Goal: Check status: Check status

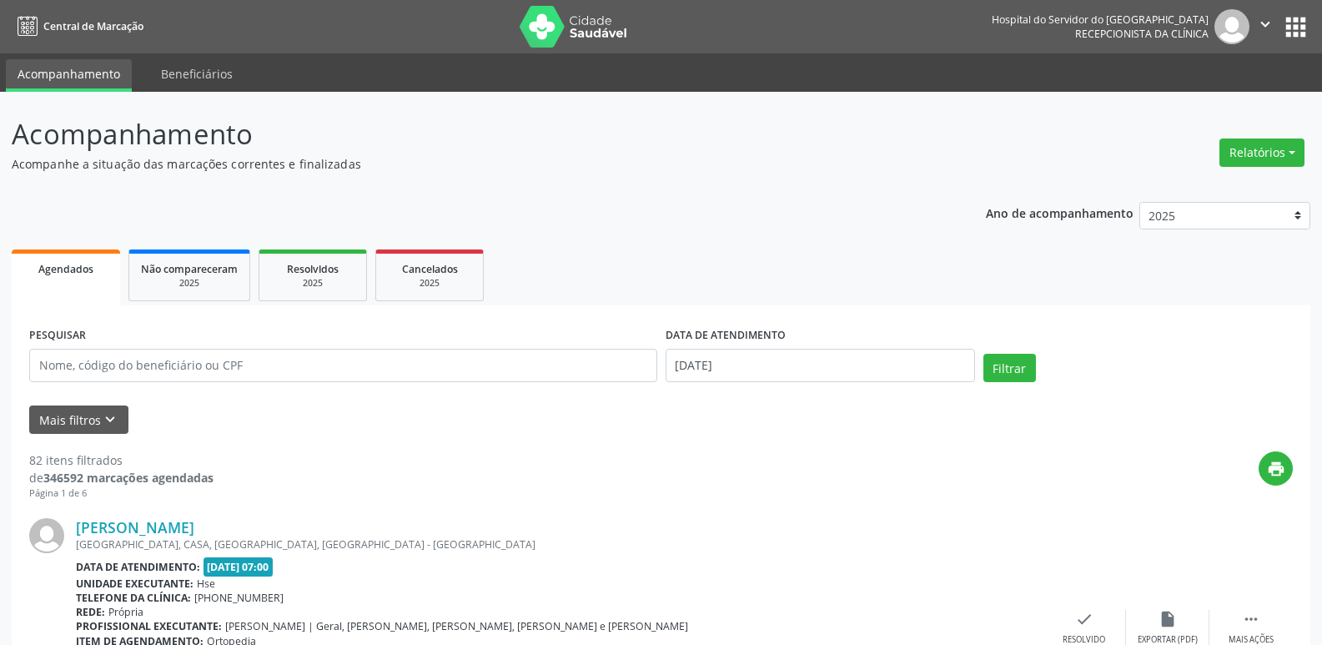
select select "7"
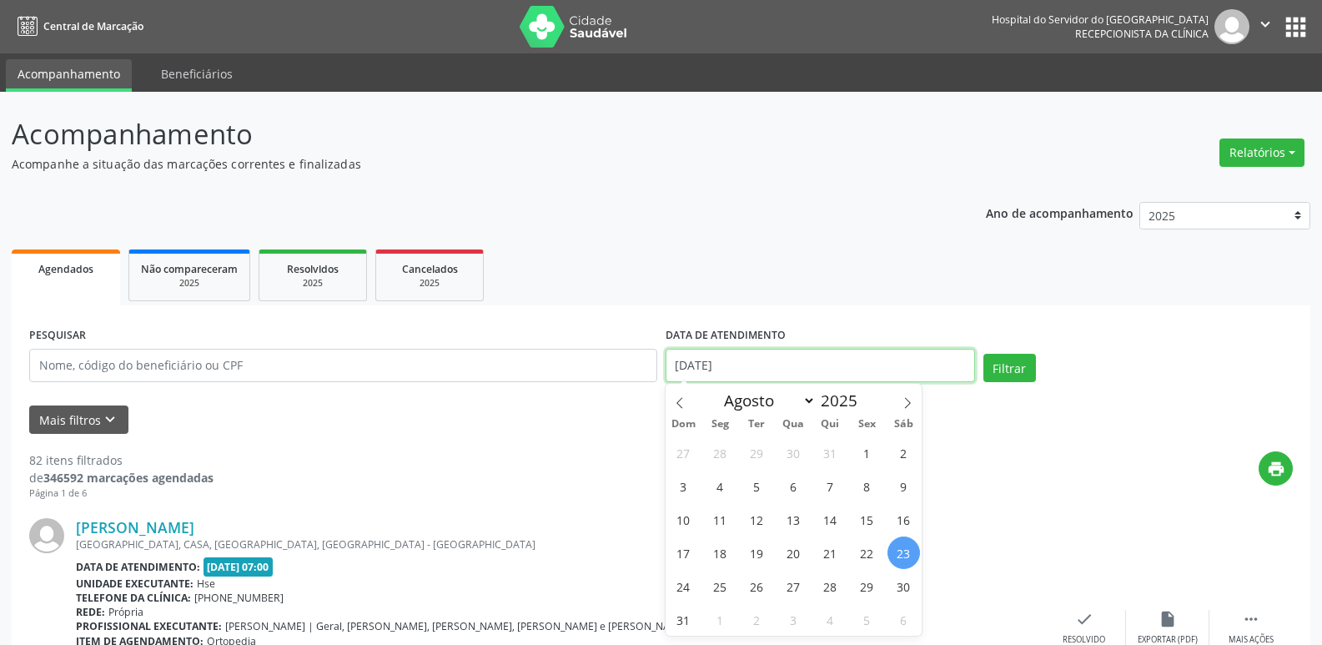
drag, startPoint x: 677, startPoint y: 359, endPoint x: 755, endPoint y: 359, distance: 77.6
click at [755, 359] on input "[DATE]" at bounding box center [820, 365] width 309 height 33
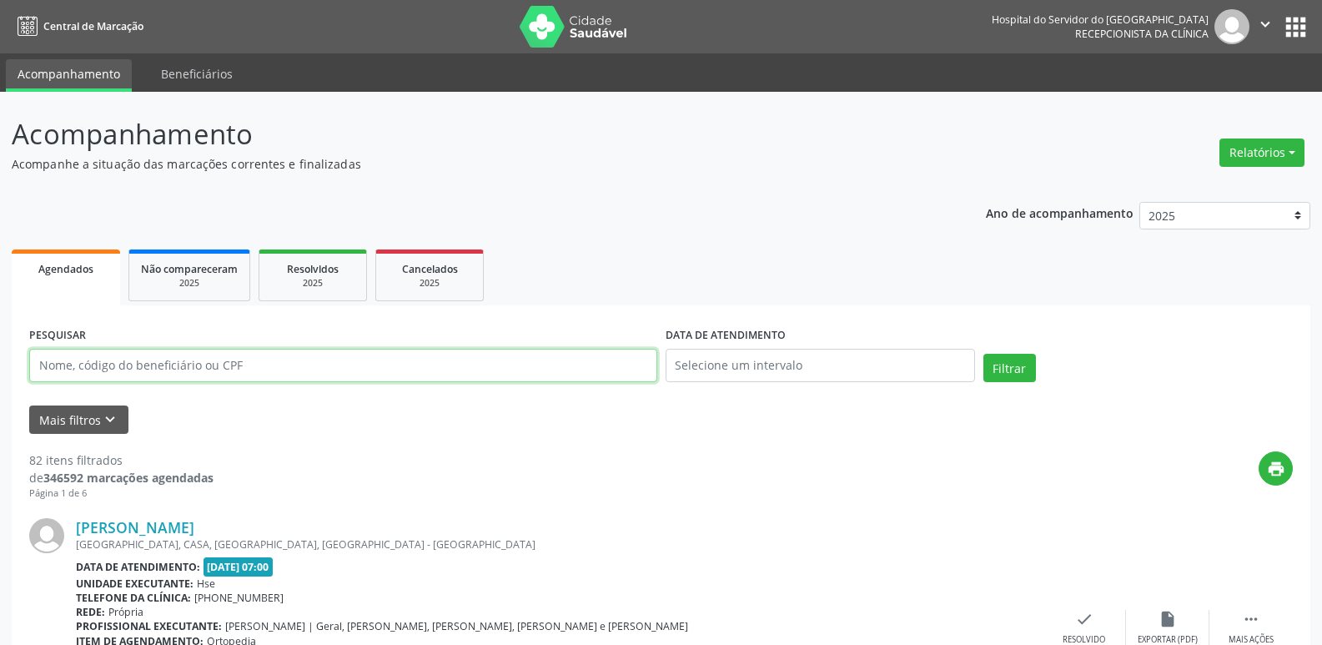
click at [452, 375] on input "text" at bounding box center [343, 365] width 628 height 33
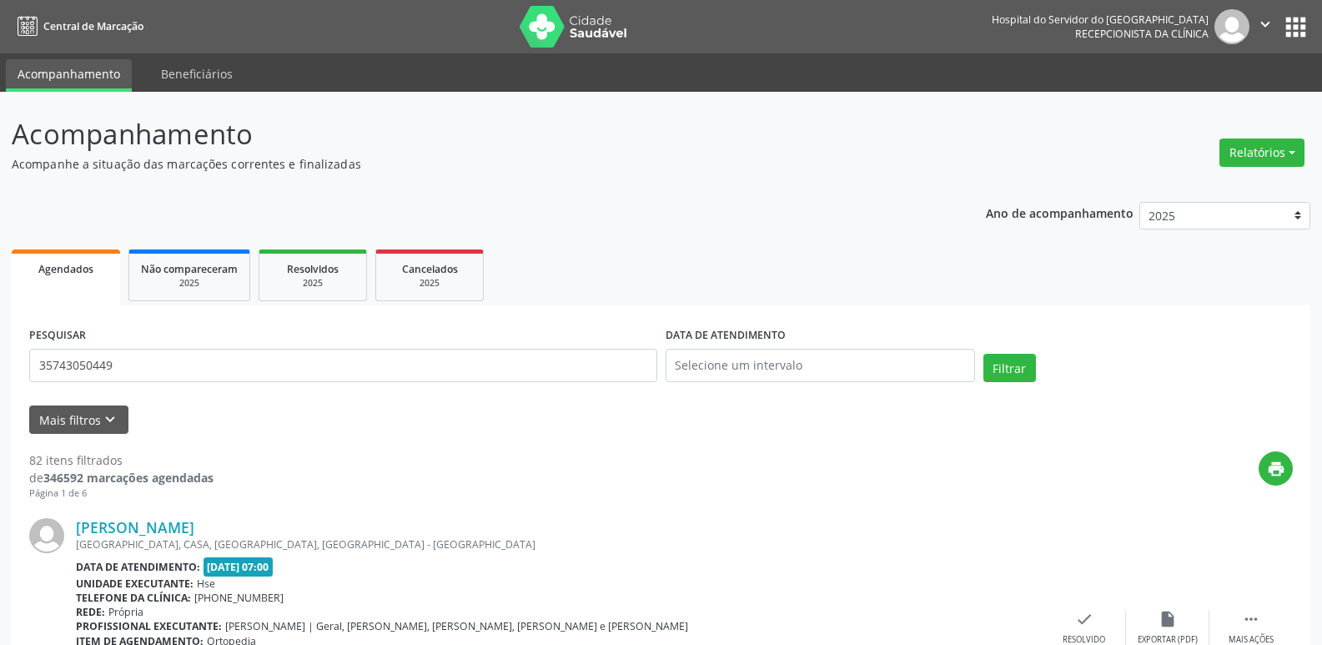
click at [992, 386] on div "Filtrar" at bounding box center [1138, 374] width 318 height 40
click at [996, 372] on button "Filtrar" at bounding box center [1009, 368] width 53 height 28
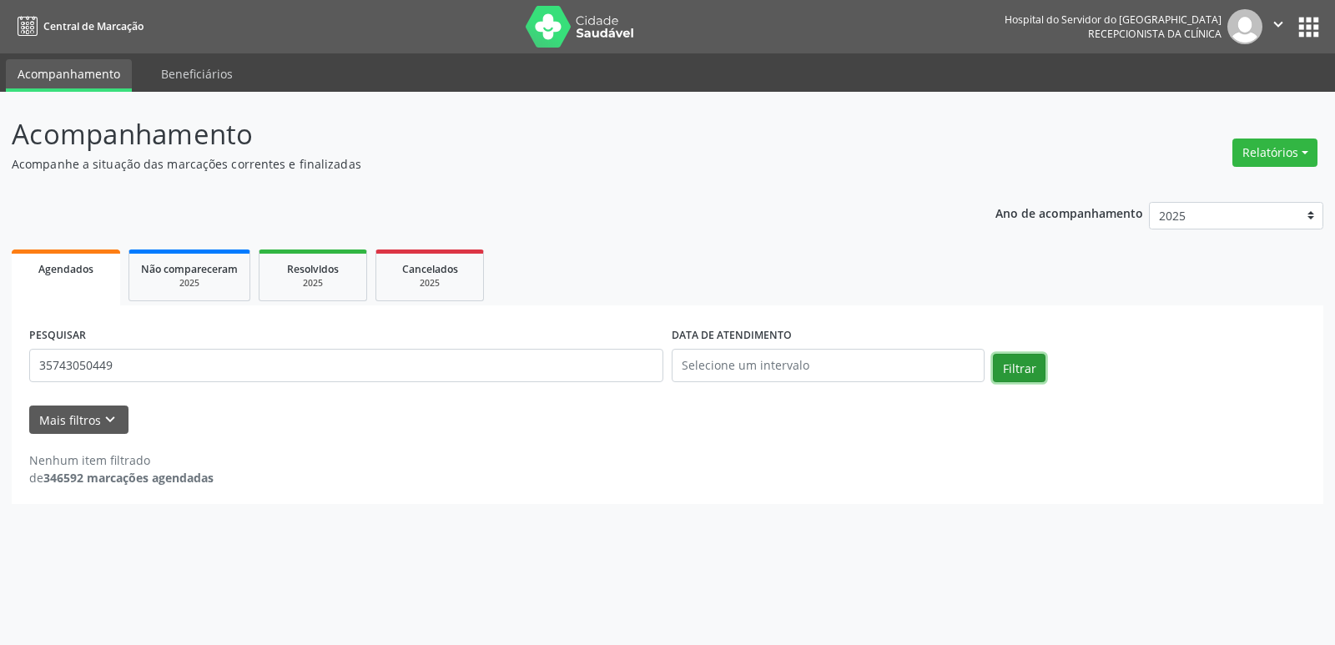
click at [996, 372] on button "Filtrar" at bounding box center [1019, 368] width 53 height 28
click at [286, 375] on input "35743050449" at bounding box center [346, 365] width 634 height 33
click at [1043, 372] on button "Filtrar" at bounding box center [1019, 368] width 53 height 28
click at [168, 364] on input "35743050449" at bounding box center [346, 365] width 634 height 33
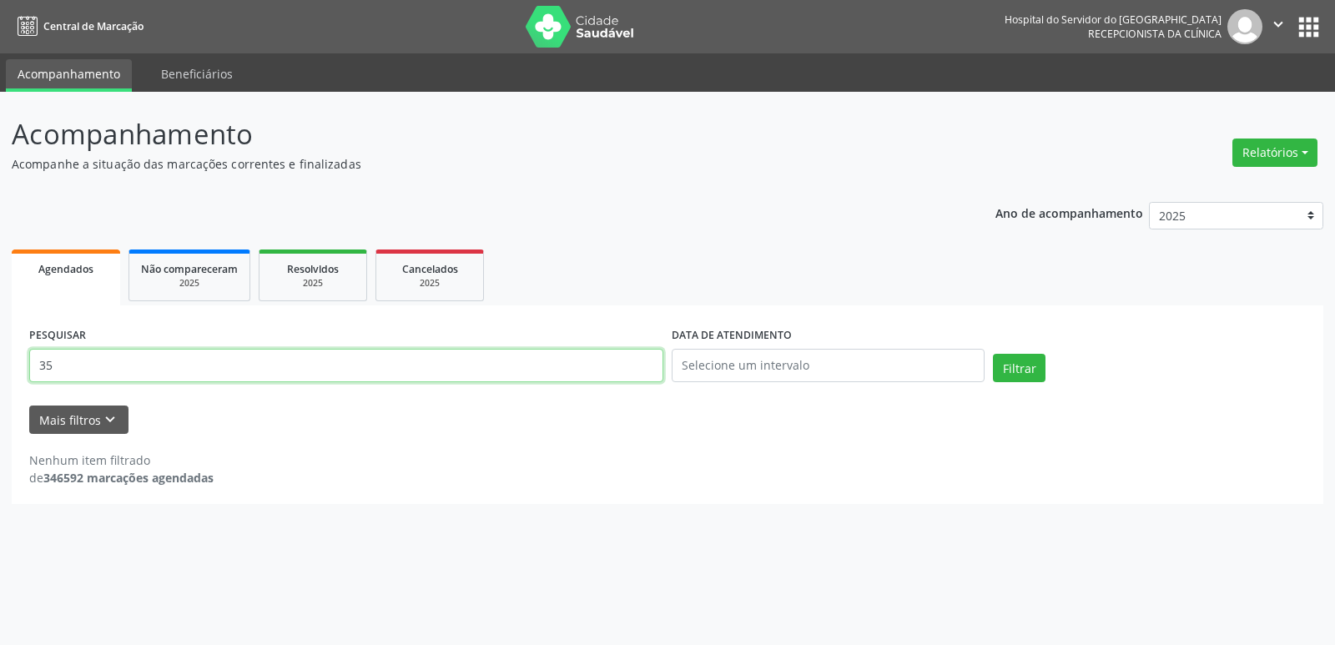
type input "3"
type input "[DATE]"
